Goal: Task Accomplishment & Management: Complete application form

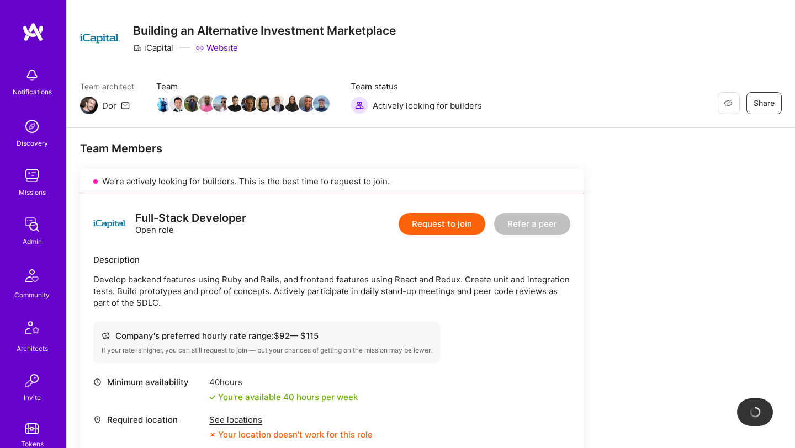
scroll to position [71, 0]
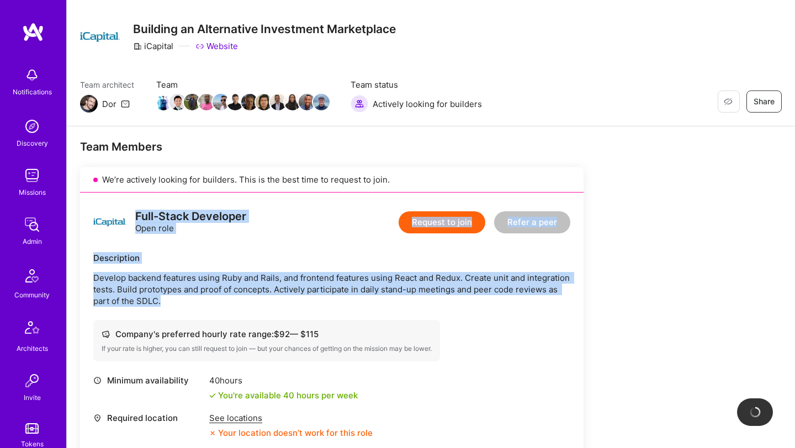
copy div "Full-Stack Developer Open role Request to join Refer a peer Description Develop…"
drag, startPoint x: 135, startPoint y: 219, endPoint x: 187, endPoint y: 308, distance: 102.9
click at [187, 308] on div "Full-Stack Developer Open role Request to join Refer a peer Description Develop…" at bounding box center [331, 383] width 503 height 381
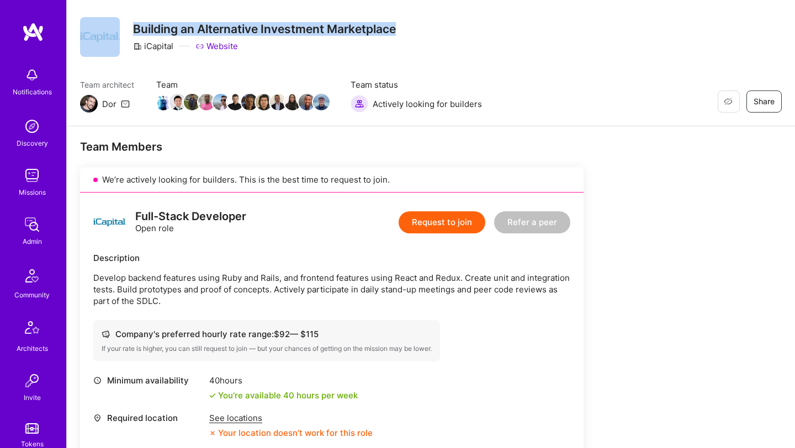
drag, startPoint x: 73, startPoint y: 36, endPoint x: 412, endPoint y: 34, distance: 338.9
click at [412, 34] on div "Restore Not Interested Share Building an Alternative Investment Marketplace iCa…" at bounding box center [431, 52] width 728 height 148
copy div "Restore Not Interested Share Building an Alternative Investment Marketplace"
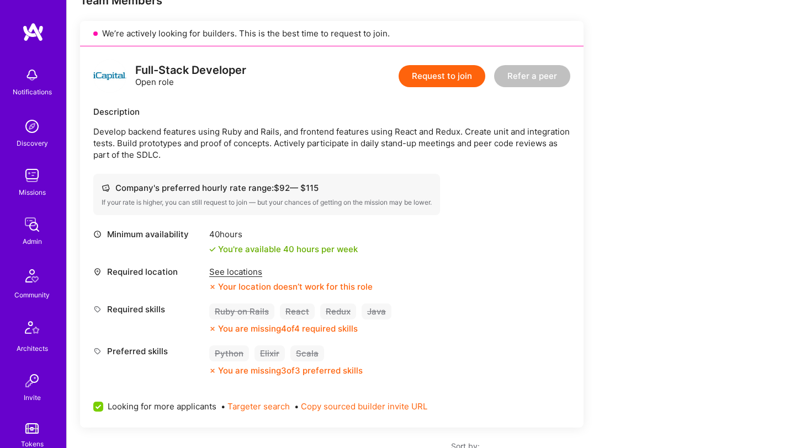
scroll to position [202, 0]
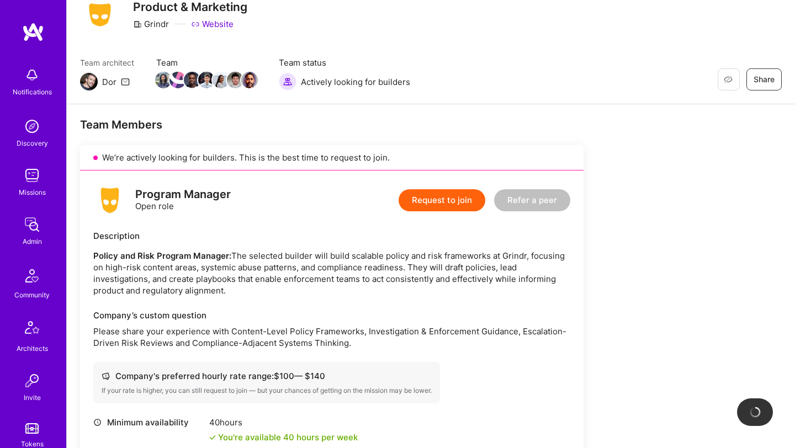
scroll to position [97, 0]
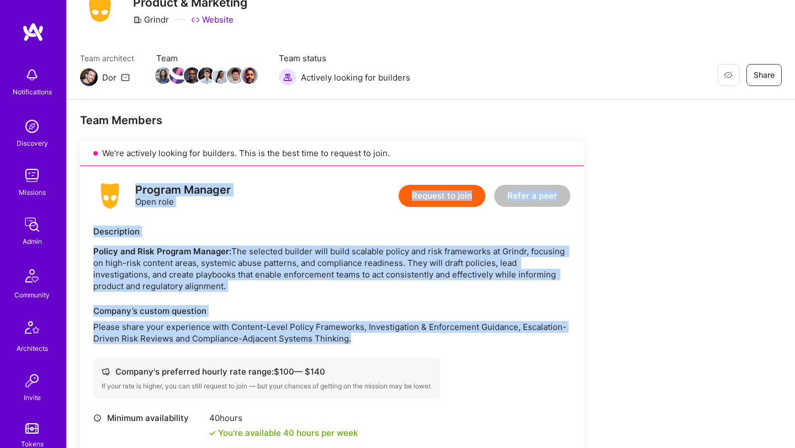
drag, startPoint x: 132, startPoint y: 190, endPoint x: 360, endPoint y: 336, distance: 270.4
click at [360, 337] on div "Program Manager Open role Request to join Refer a peer Description Policy and R…" at bounding box center [331, 388] width 503 height 445
copy div "Program Manager Open role Request to join Refer a peer Description Policy and R…"
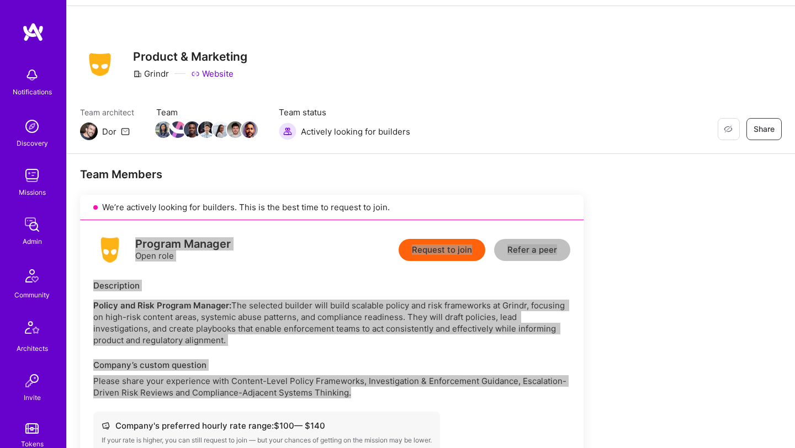
scroll to position [0, 0]
